Goal: Information Seeking & Learning: Learn about a topic

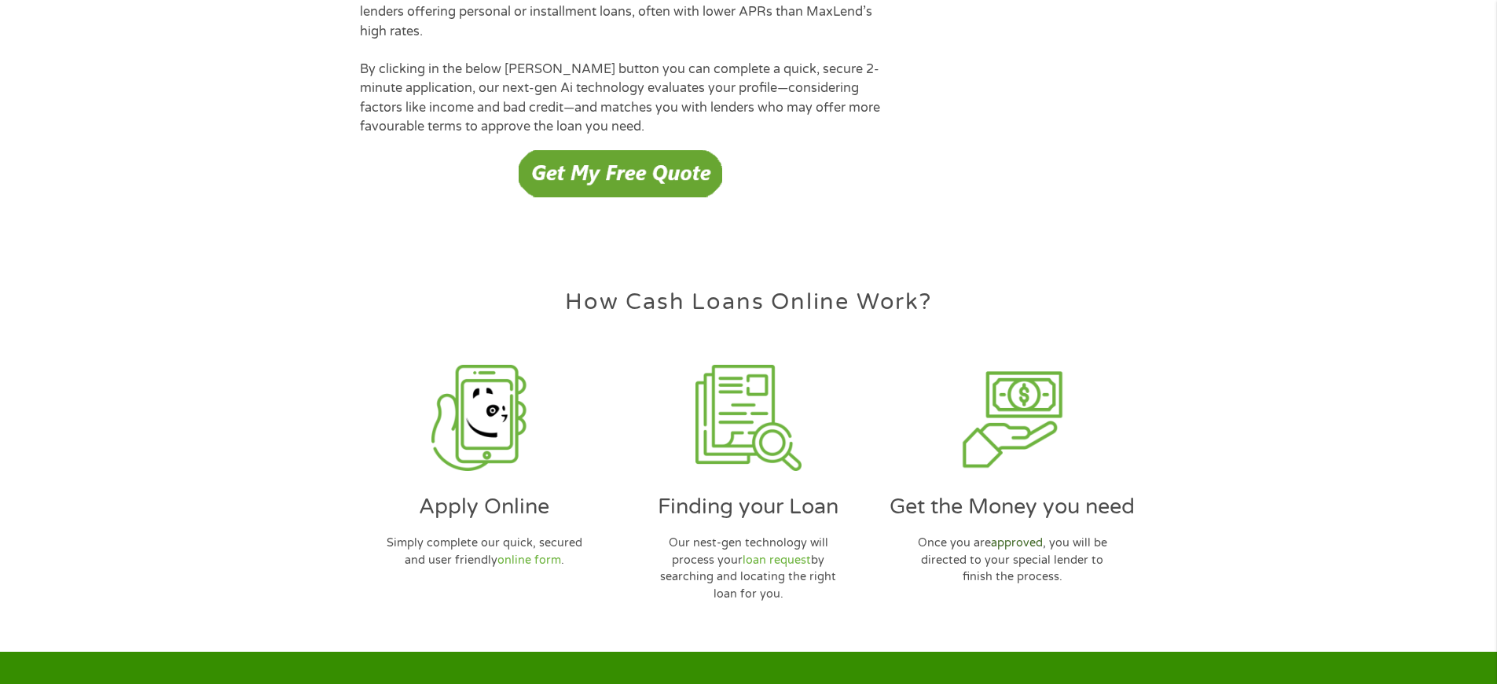
scroll to position [4546, 0]
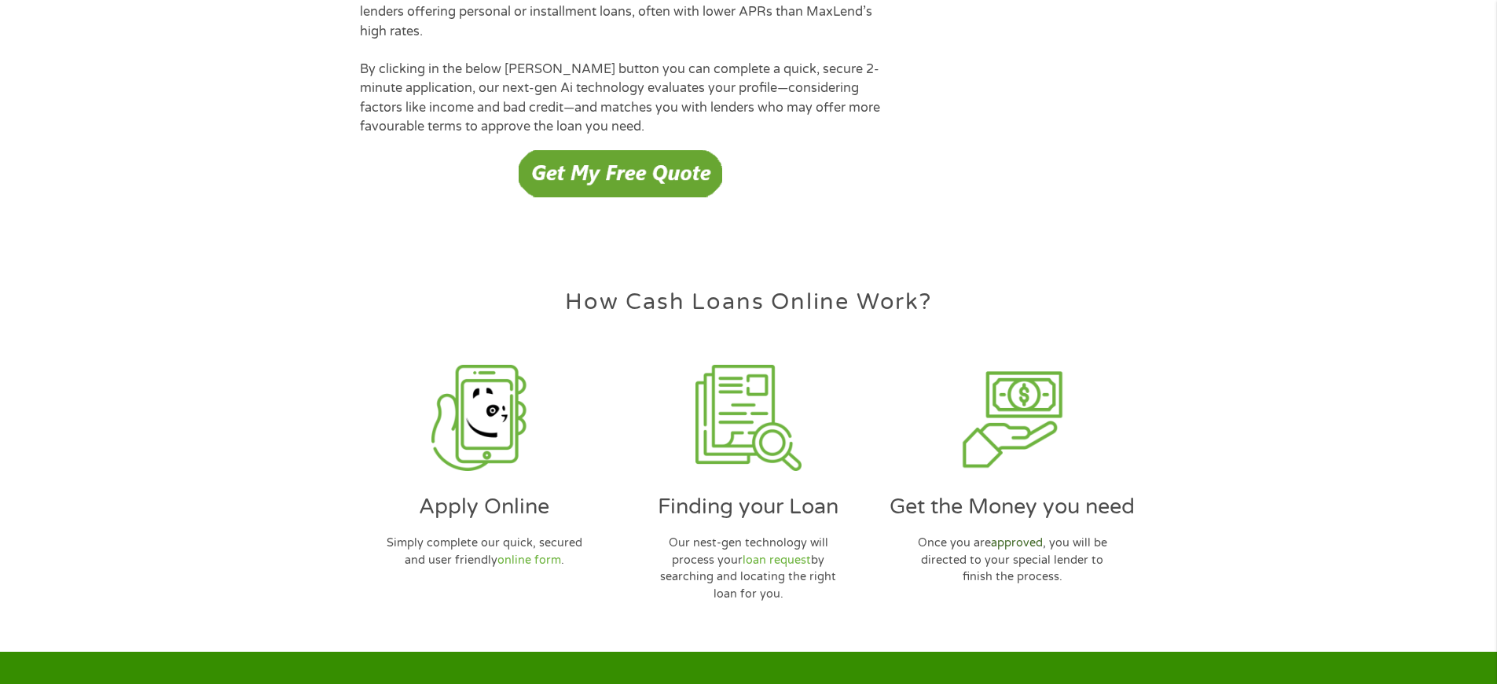
scroll to position [4546, 0]
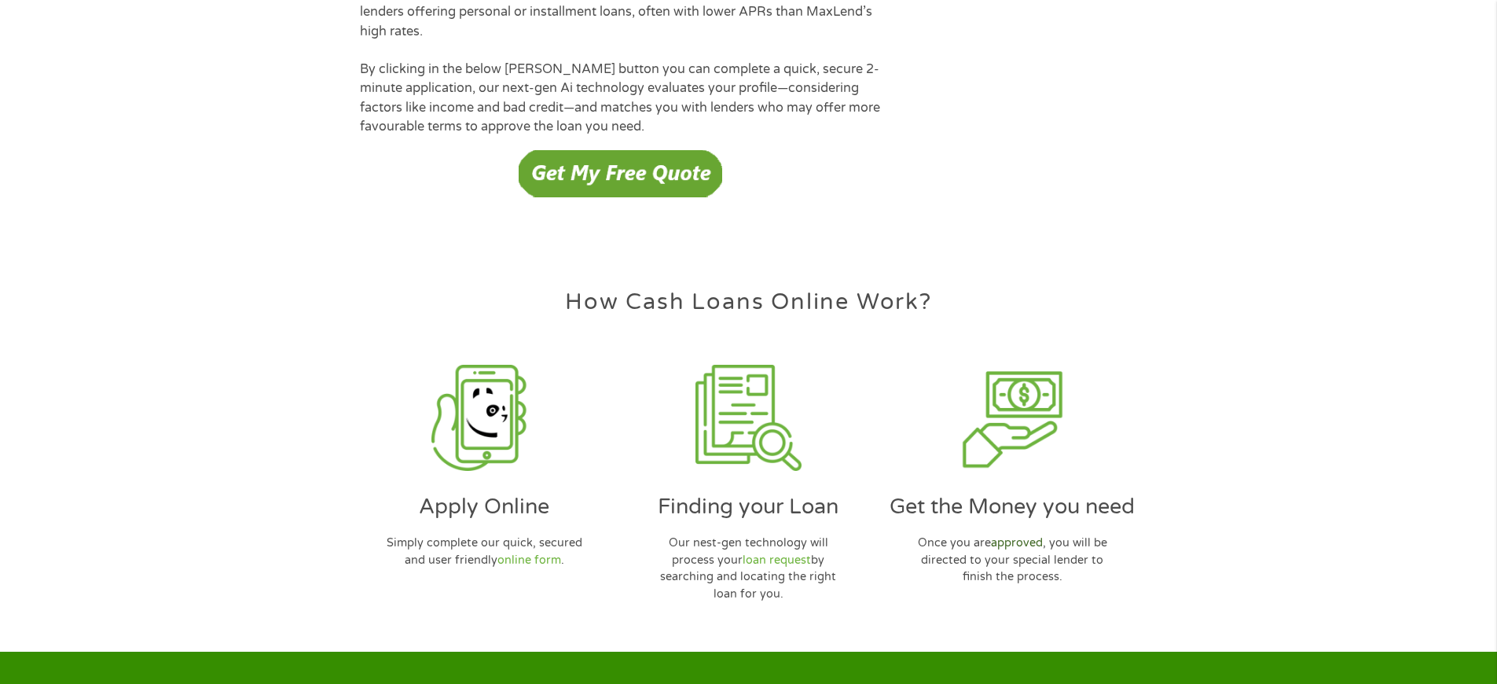
scroll to position [4546, 0]
